Goal: Navigation & Orientation: Find specific page/section

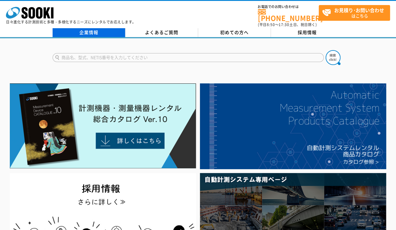
click at [88, 29] on link "企業情報" at bounding box center [89, 32] width 73 height 9
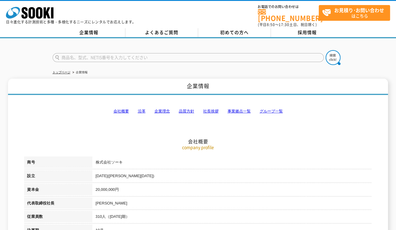
click at [140, 109] on link "沿革" at bounding box center [142, 111] width 8 height 4
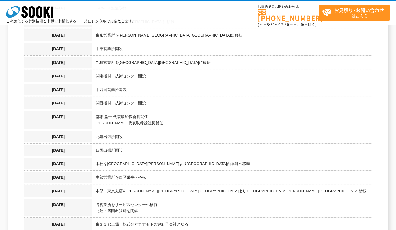
scroll to position [640, 0]
